Goal: Information Seeking & Learning: Learn about a topic

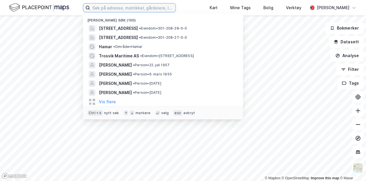
click at [112, 6] on input at bounding box center [133, 7] width 86 height 9
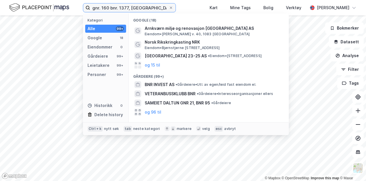
drag, startPoint x: 119, startPoint y: 7, endPoint x: 77, endPoint y: 12, distance: 42.0
click at [77, 12] on div "gnr. 160 bnr. 1377, oslo Kategori Alle 99+ Google 18 Eiendommer 0 Gårdeiere 99+…" at bounding box center [183, 7] width 366 height 15
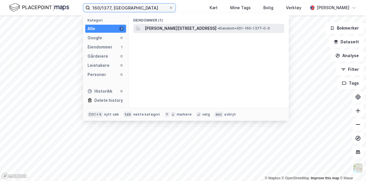
type input "160/1377, oslo"
click at [218, 30] on span "• Eiendom • 301-160-1377-0-0" at bounding box center [244, 28] width 52 height 5
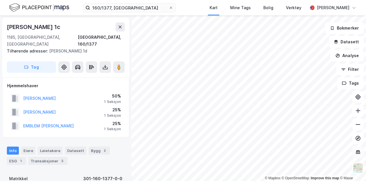
click at [359, 152] on icon at bounding box center [358, 152] width 6 height 6
drag, startPoint x: 358, startPoint y: 150, endPoint x: 363, endPoint y: 139, distance: 12.0
click at [359, 150] on icon at bounding box center [358, 152] width 6 height 6
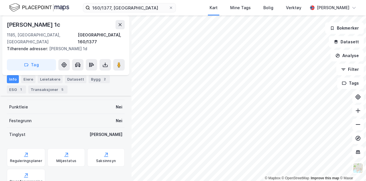
scroll to position [143, 0]
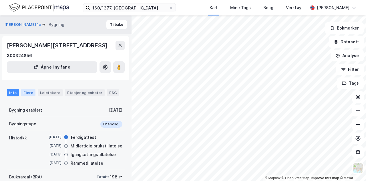
click at [29, 90] on div "Eiere" at bounding box center [28, 92] width 14 height 7
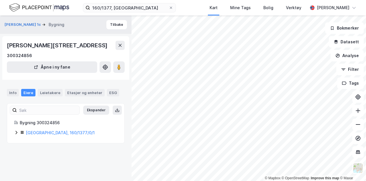
click at [19, 132] on div "Oslo, 160/1377/0/1" at bounding box center [66, 132] width 104 height 7
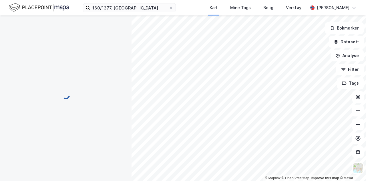
scroll to position [2, 0]
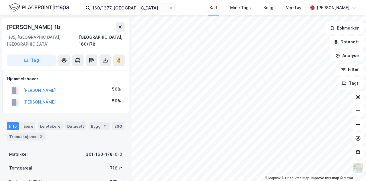
scroll to position [2, 0]
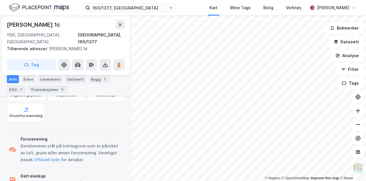
scroll to position [184, 0]
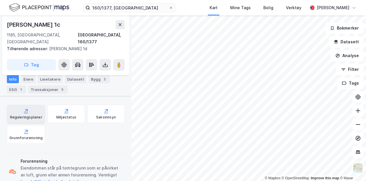
click at [33, 104] on div "Reguleringsplaner" at bounding box center [26, 113] width 38 height 18
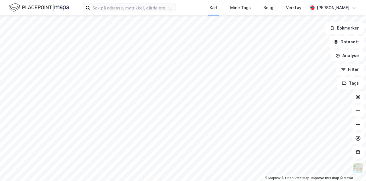
click at [176, 8] on div "Kart Mine Tags Bolig Verktøy [PERSON_NAME]" at bounding box center [183, 7] width 366 height 15
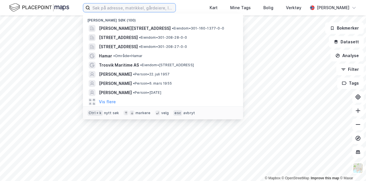
click at [140, 9] on input at bounding box center [133, 7] width 86 height 9
click at [344, 30] on button "Bokmerker" at bounding box center [344, 27] width 39 height 11
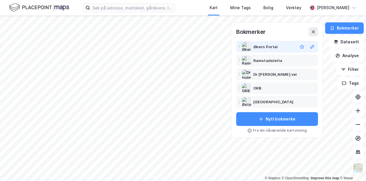
click at [274, 46] on div "Økern Portal" at bounding box center [266, 46] width 24 height 7
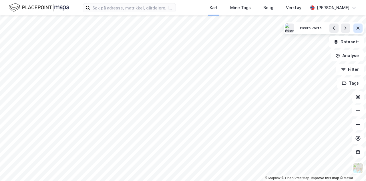
click at [360, 28] on icon at bounding box center [358, 28] width 5 height 5
click at [224, 0] on html "Kart Mine Tags Bolig Verktøy [PERSON_NAME] © Mapbox © OpenStreetMap Improve thi…" at bounding box center [183, 90] width 366 height 181
click at [205, 0] on html "Kart Mine Tags Bolig Verktøy [PERSON_NAME] © Mapbox © OpenStreetMap Improve thi…" at bounding box center [183, 90] width 366 height 181
